Goal: Information Seeking & Learning: Learn about a topic

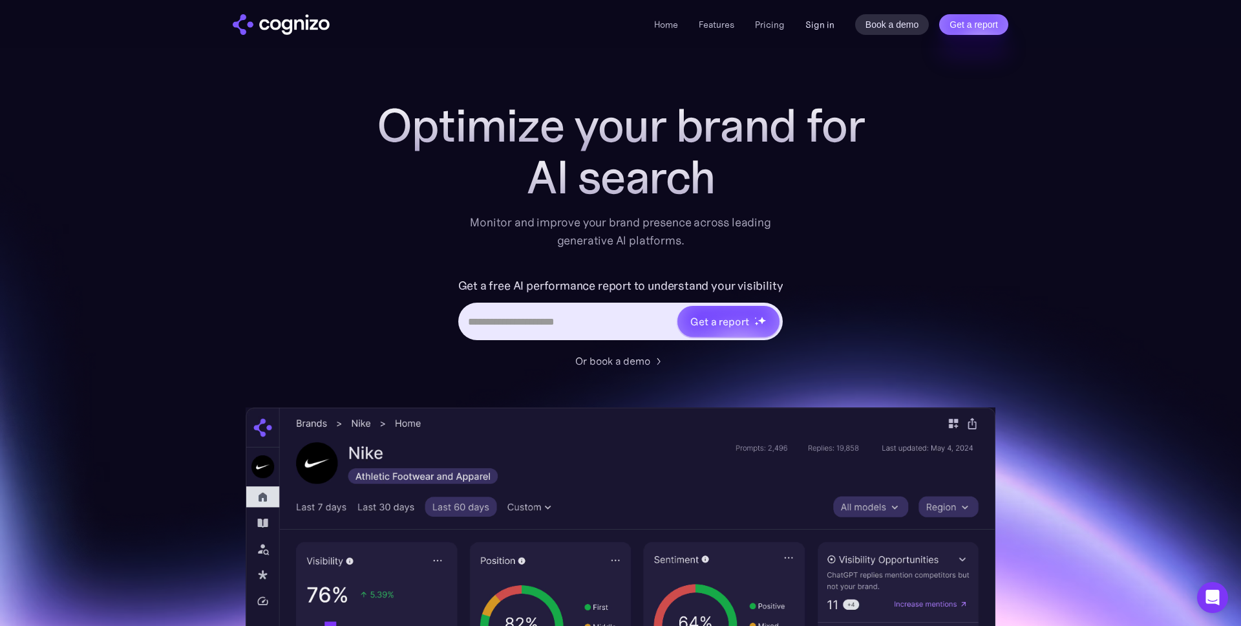
click at [827, 23] on link "Sign in" at bounding box center [819, 25] width 29 height 16
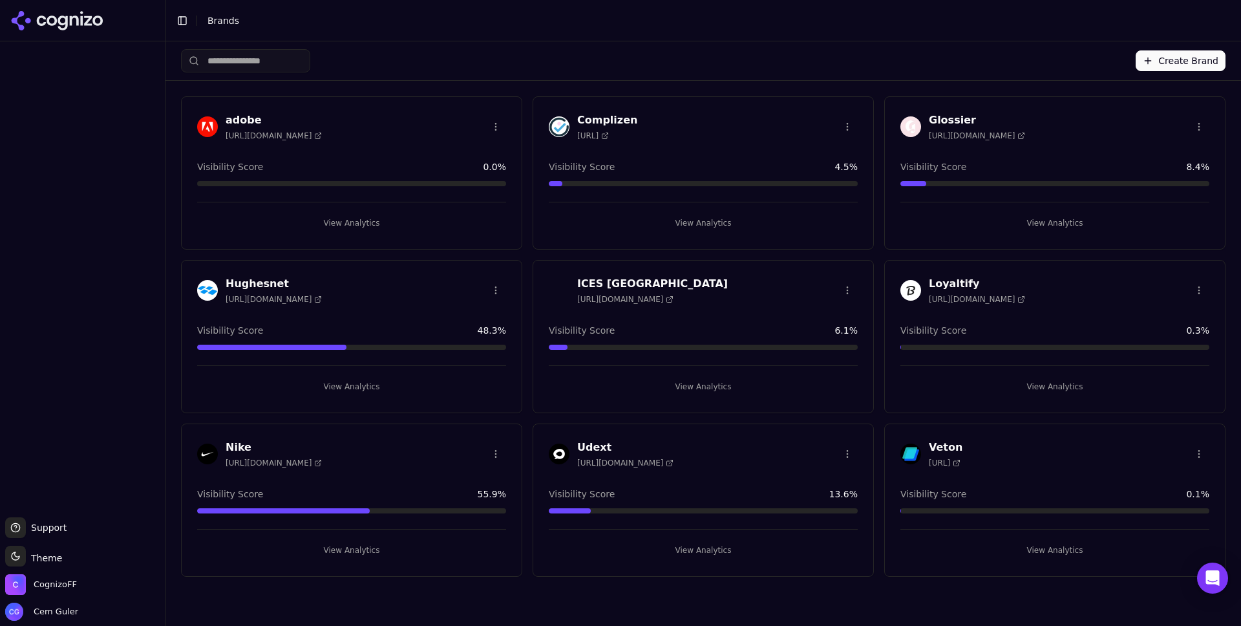
click at [593, 116] on h3 "Complizen" at bounding box center [607, 120] width 60 height 16
click at [709, 160] on div "Visibility Score 4.5 %" at bounding box center [703, 166] width 309 height 13
click at [610, 278] on h3 "ICES Turkey" at bounding box center [652, 284] width 151 height 16
click at [613, 118] on h3 "Complizen" at bounding box center [607, 120] width 60 height 16
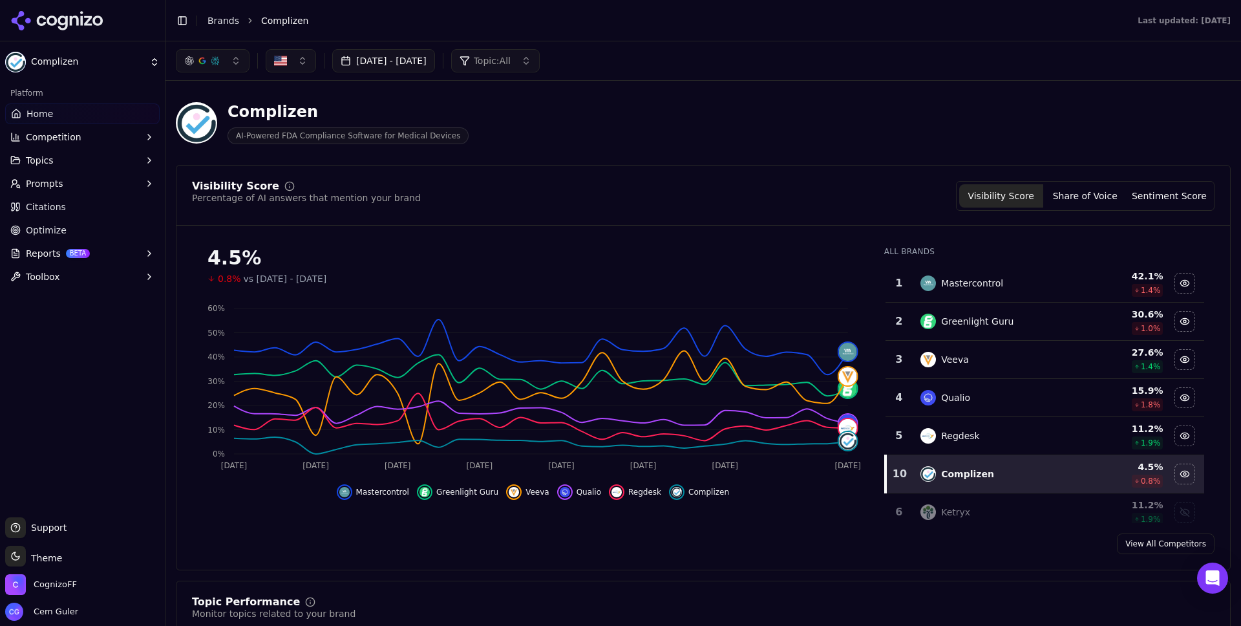
click at [99, 140] on button "Competition" at bounding box center [82, 137] width 154 height 21
click at [127, 229] on button "Topics" at bounding box center [82, 222] width 154 height 21
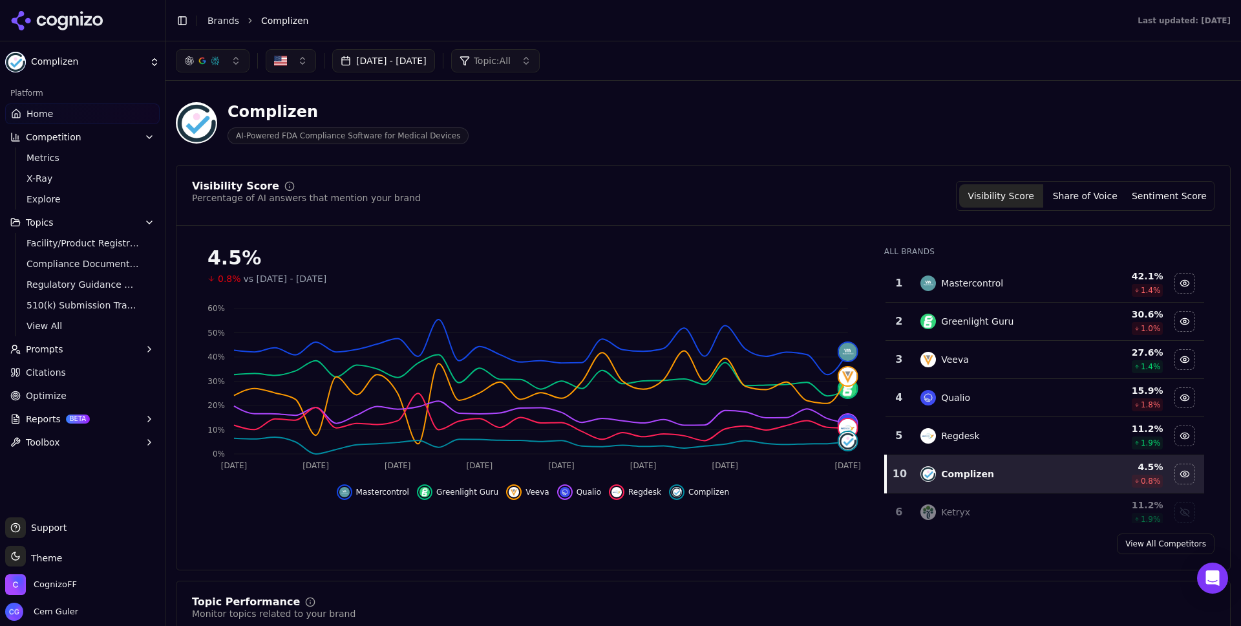
click at [128, 343] on button "Prompts" at bounding box center [82, 349] width 154 height 21
click at [122, 131] on button "Competition" at bounding box center [82, 137] width 154 height 21
click at [114, 135] on button "Competition" at bounding box center [82, 137] width 154 height 21
click at [93, 156] on span "Metrics" at bounding box center [83, 157] width 112 height 13
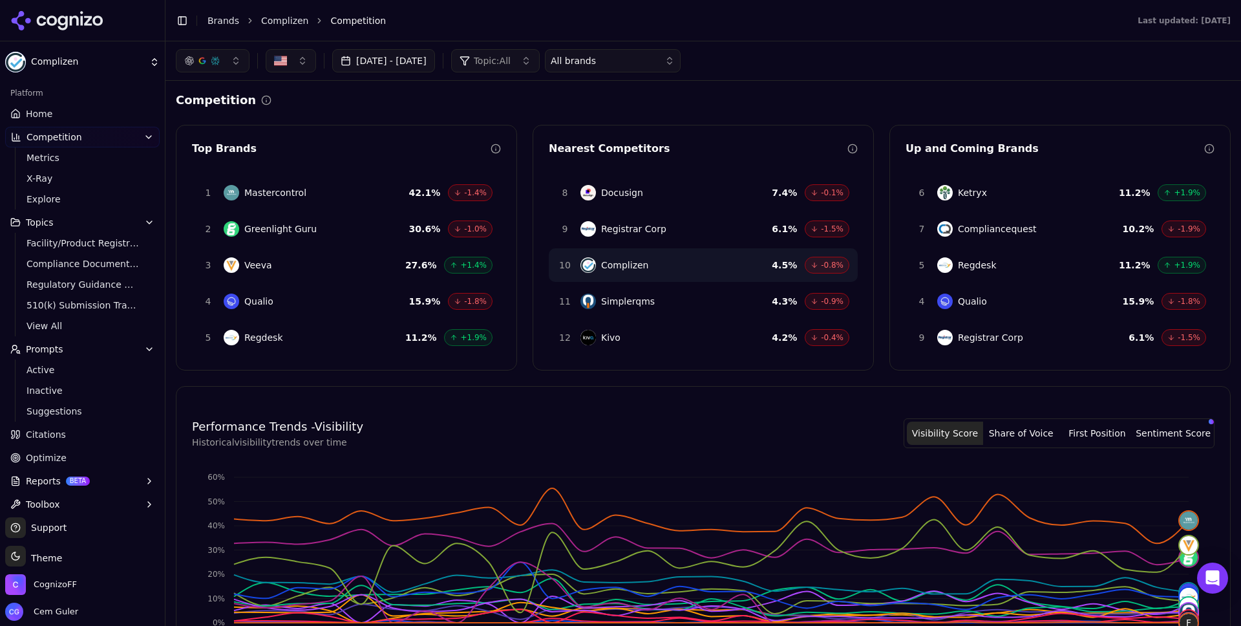
click at [288, 25] on link "Complizen" at bounding box center [284, 20] width 47 height 13
